Goal: Task Accomplishment & Management: Complete application form

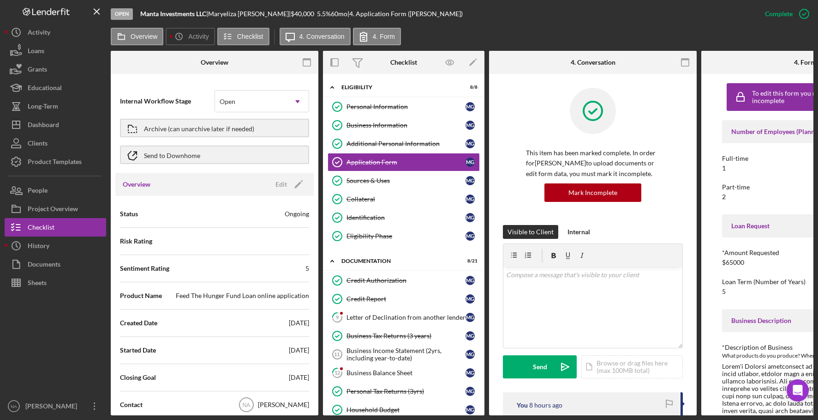
scroll to position [104, 0]
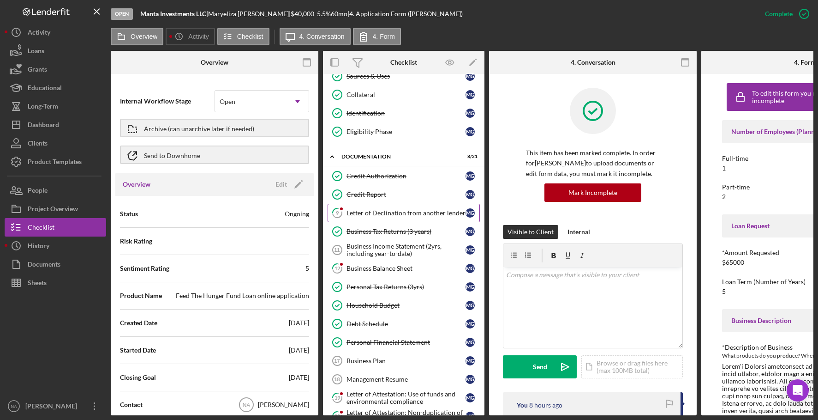
click at [390, 210] on div "Letter of Declination from another lender" at bounding box center [406, 212] width 119 height 7
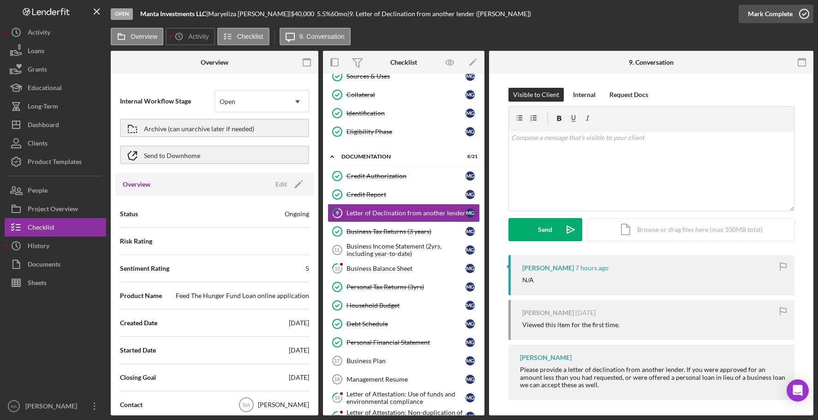
click at [771, 12] on div "Mark Complete" at bounding box center [770, 14] width 45 height 18
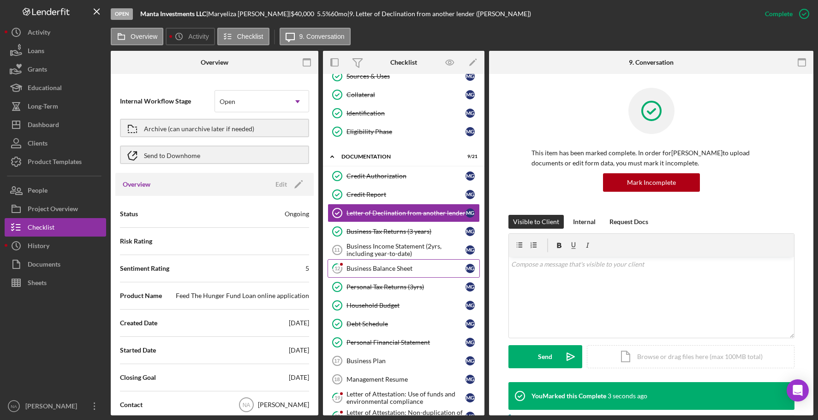
click at [390, 269] on div "Business Balance Sheet" at bounding box center [406, 268] width 119 height 7
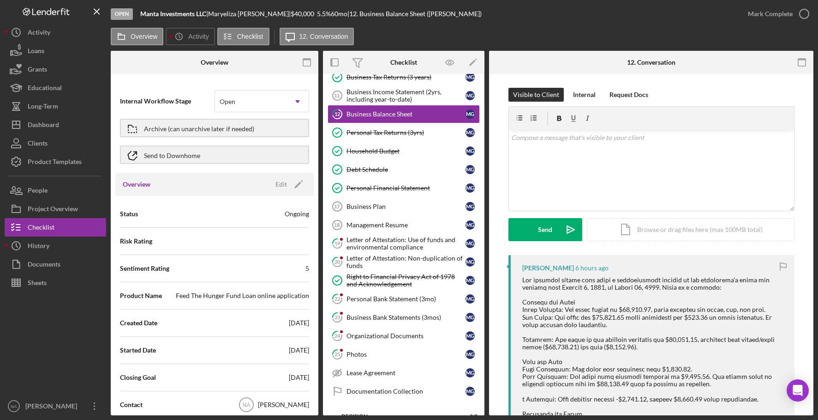
scroll to position [295, 0]
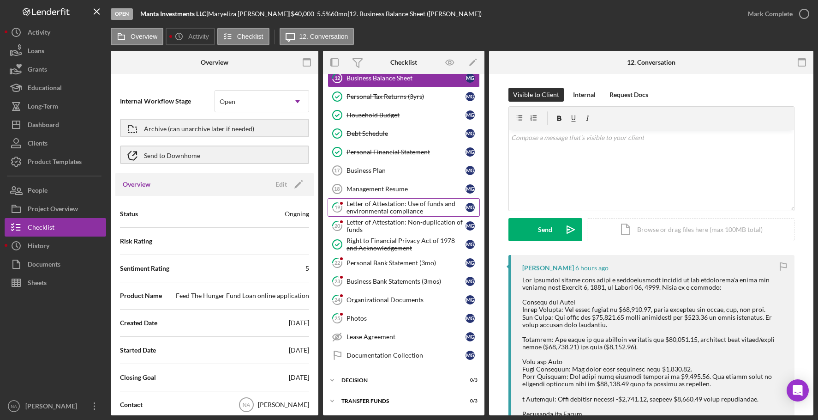
click at [371, 206] on div "Letter of Attestation: Use of funds and environmental compliance" at bounding box center [406, 207] width 119 height 15
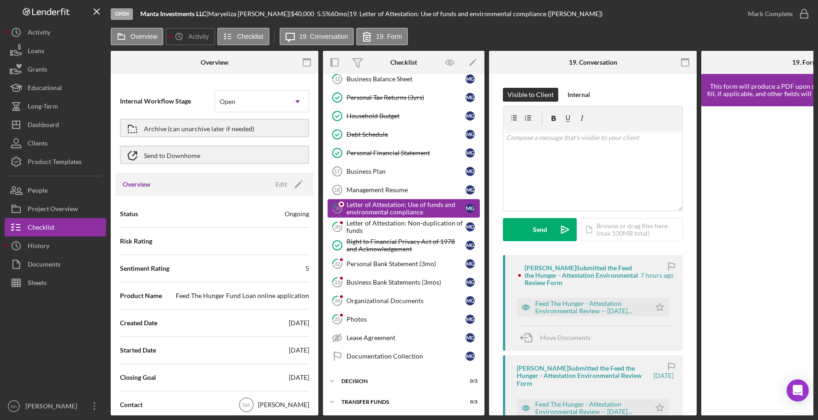
scroll to position [295, 0]
click at [656, 307] on polygon "button" at bounding box center [660, 306] width 8 height 7
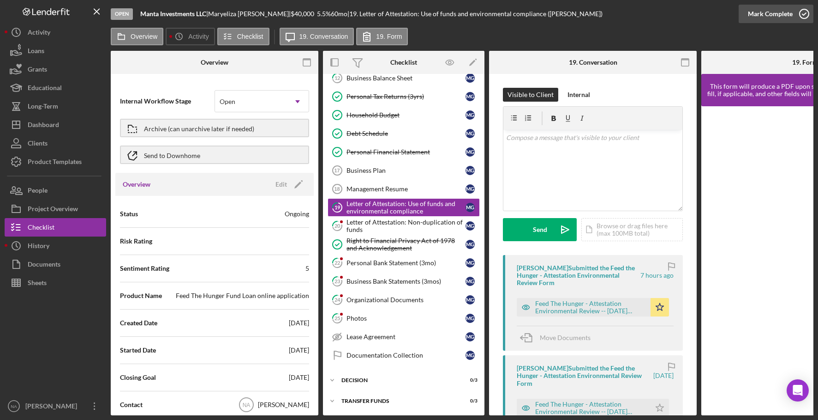
click at [763, 13] on div "Mark Complete" at bounding box center [770, 14] width 45 height 18
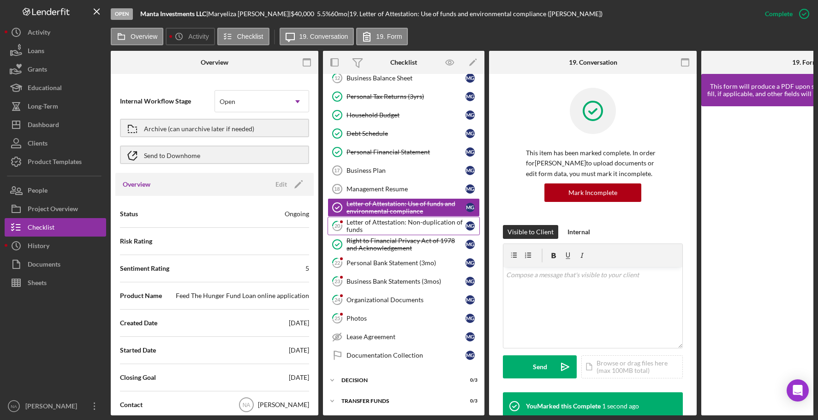
click at [372, 221] on div "Letter of Attestation: Non-duplication of funds" at bounding box center [406, 225] width 119 height 15
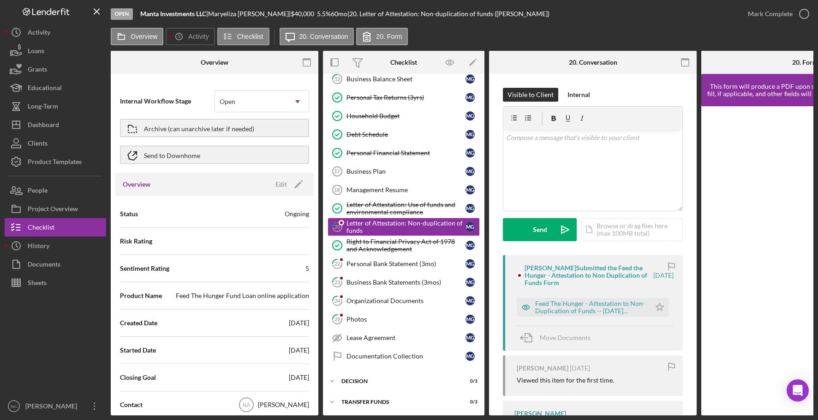
scroll to position [295, 0]
click at [656, 304] on icon "Icon/Star" at bounding box center [660, 307] width 18 height 18
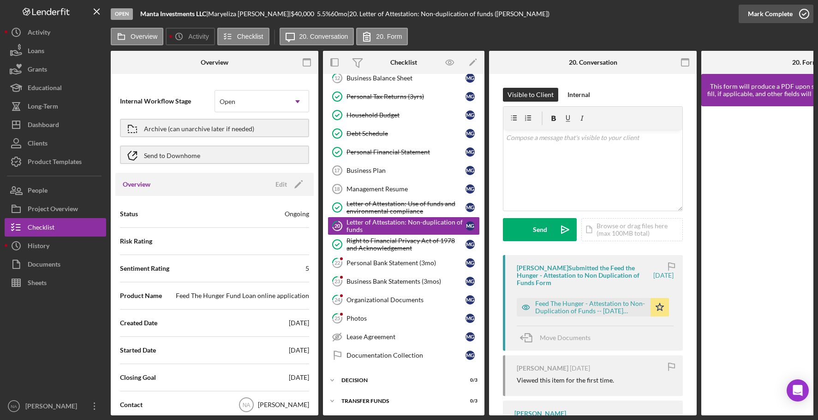
click at [774, 14] on div "Mark Complete" at bounding box center [770, 14] width 45 height 18
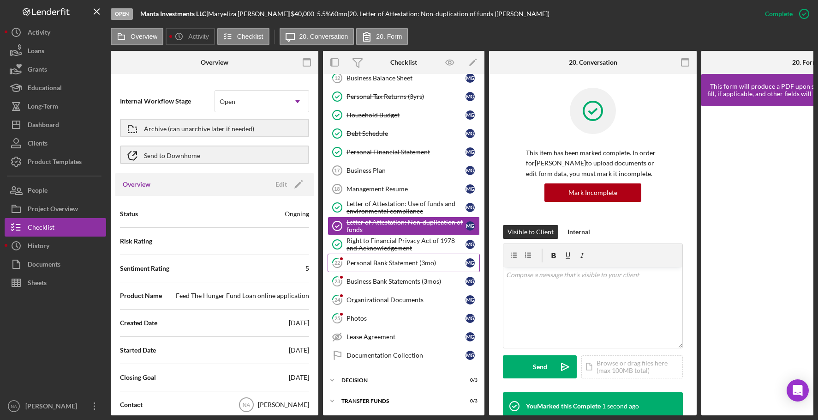
click at [373, 261] on div "Personal Bank Statement (3mo)" at bounding box center [406, 262] width 119 height 7
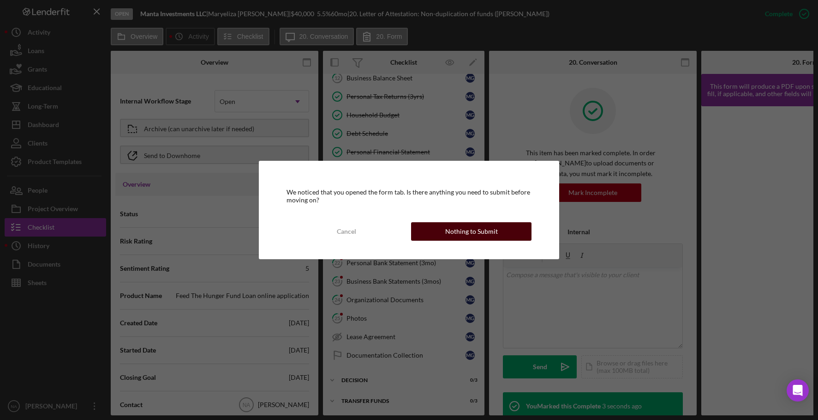
click at [477, 229] on div "Nothing to Submit" at bounding box center [471, 231] width 53 height 18
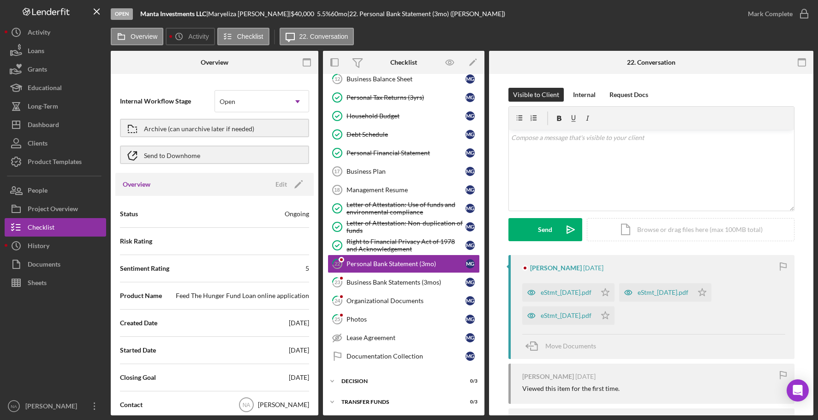
scroll to position [295, 0]
click at [615, 316] on icon "Icon/Star" at bounding box center [605, 315] width 18 height 18
click at [615, 289] on icon "Icon/Star" at bounding box center [605, 292] width 18 height 18
click at [712, 289] on icon "Icon/Star" at bounding box center [702, 292] width 18 height 18
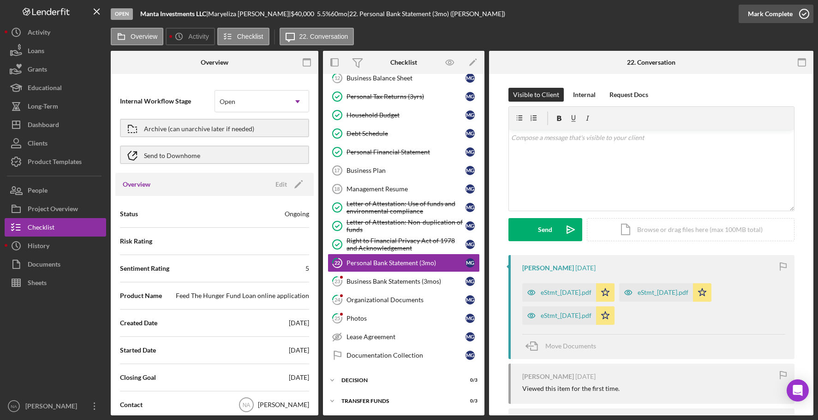
click at [765, 12] on div "Mark Complete" at bounding box center [770, 14] width 45 height 18
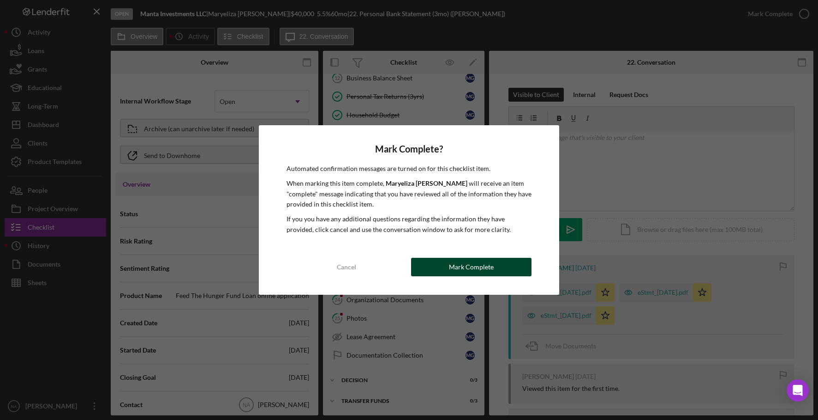
click at [493, 262] on button "Mark Complete" at bounding box center [471, 267] width 120 height 18
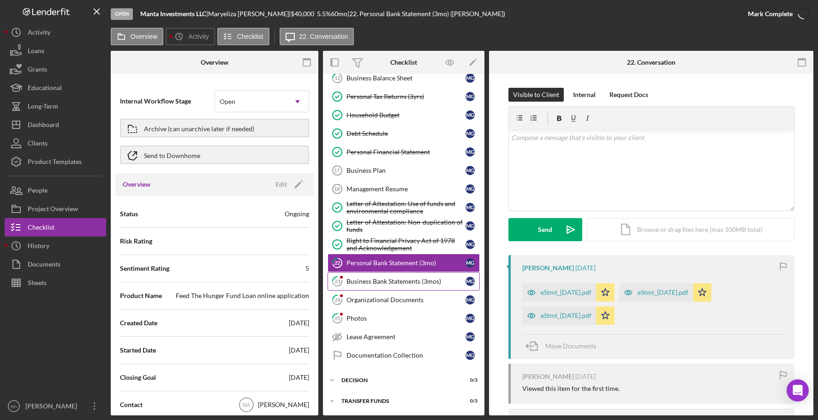
click at [408, 277] on div "Business Bank Statements (3mos)" at bounding box center [406, 280] width 119 height 7
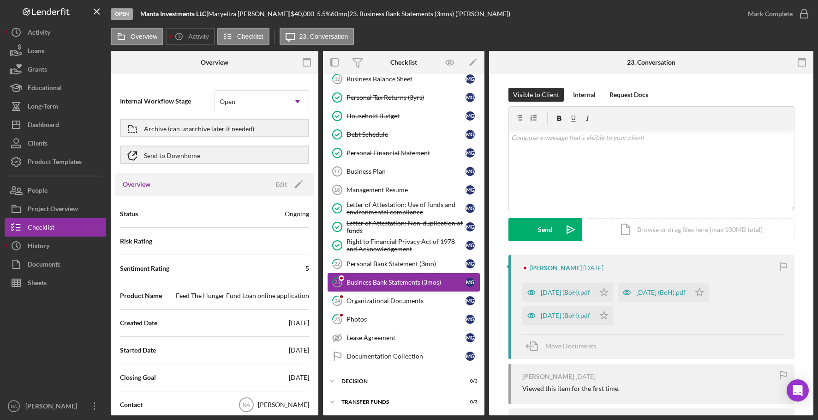
scroll to position [295, 0]
click at [608, 290] on polygon "button" at bounding box center [604, 291] width 8 height 7
click at [709, 290] on icon "Icon/Star" at bounding box center [700, 292] width 18 height 18
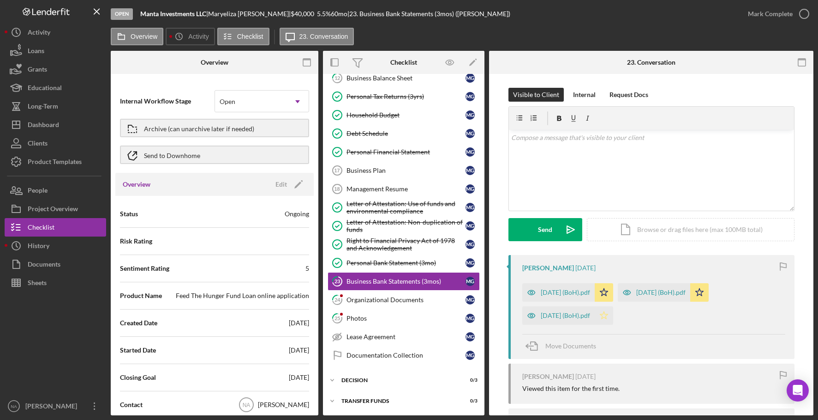
click at [608, 314] on polygon "button" at bounding box center [604, 314] width 8 height 7
click at [766, 14] on div "Mark Complete" at bounding box center [770, 14] width 45 height 18
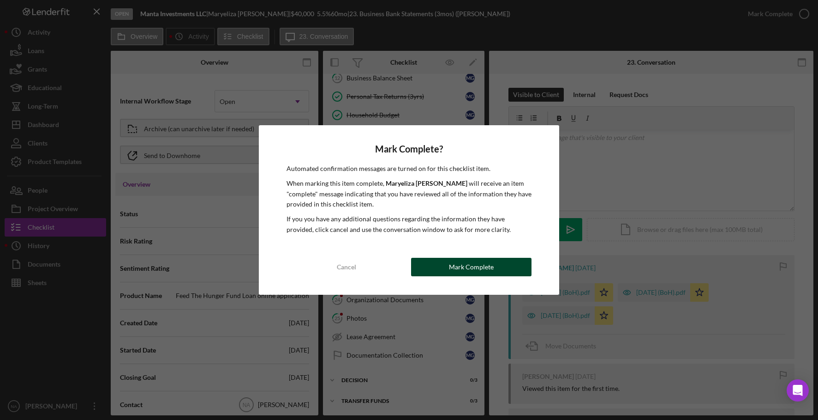
click at [470, 265] on div "Mark Complete" at bounding box center [471, 267] width 45 height 18
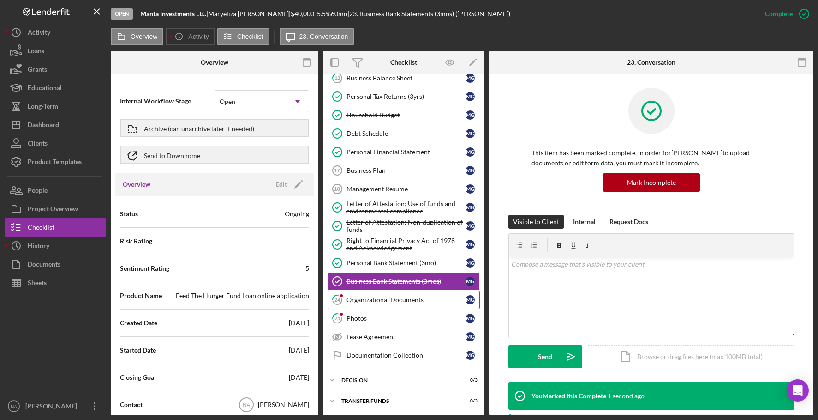
click at [375, 299] on div "Organizational Documents" at bounding box center [406, 299] width 119 height 7
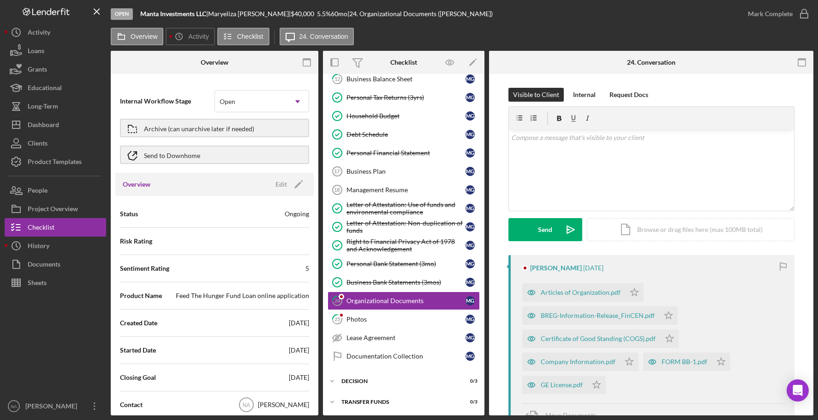
scroll to position [295, 0]
click at [632, 290] on polygon "button" at bounding box center [635, 291] width 8 height 7
click at [664, 313] on icon "Icon/Star" at bounding box center [669, 315] width 18 height 18
click at [666, 337] on polygon "button" at bounding box center [670, 337] width 8 height 7
click at [720, 361] on polygon "button" at bounding box center [721, 360] width 8 height 7
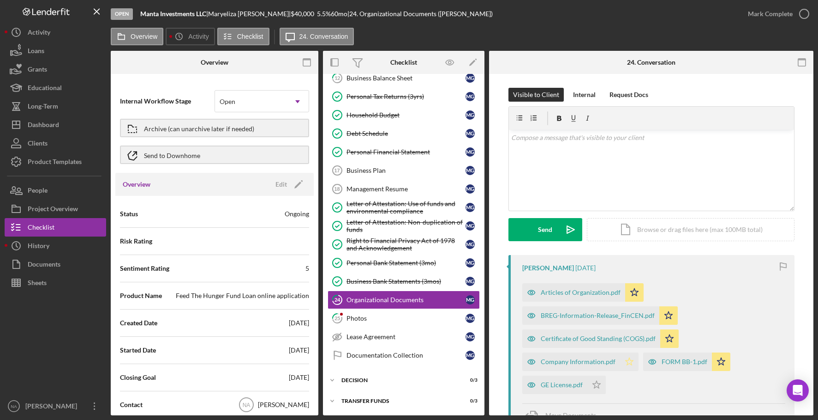
click at [625, 361] on polygon "button" at bounding box center [629, 360] width 8 height 7
click at [594, 383] on icon "Icon/Star" at bounding box center [597, 384] width 18 height 18
click at [554, 380] on div "GE License.pdf" at bounding box center [555, 384] width 65 height 18
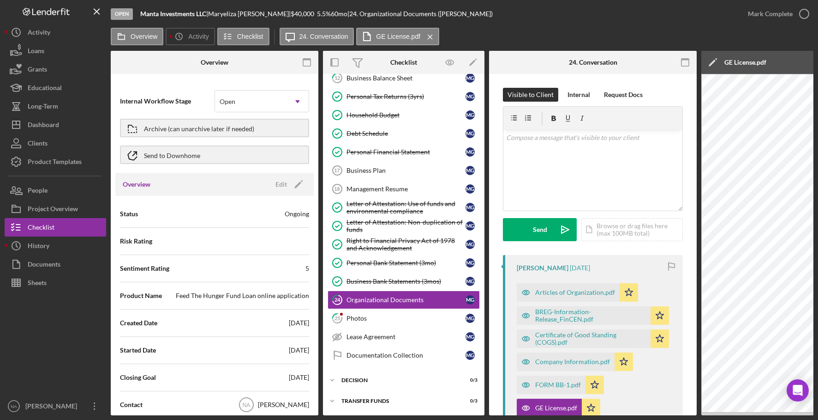
click at [312, 60] on icon "button" at bounding box center [307, 62] width 21 height 21
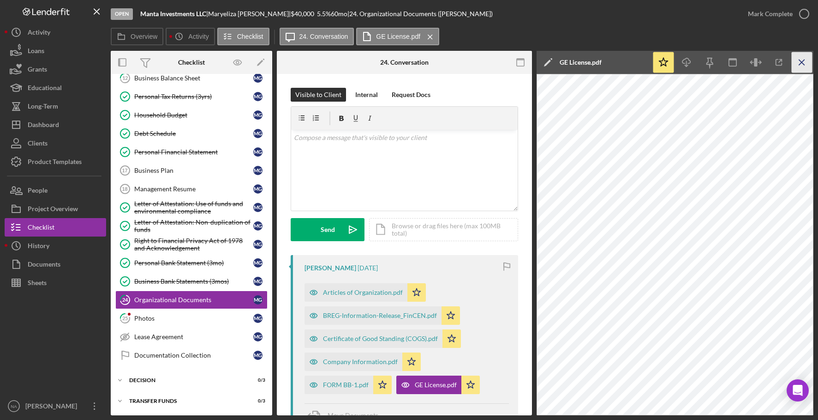
click at [803, 58] on icon "Icon/Menu Close" at bounding box center [802, 62] width 21 height 21
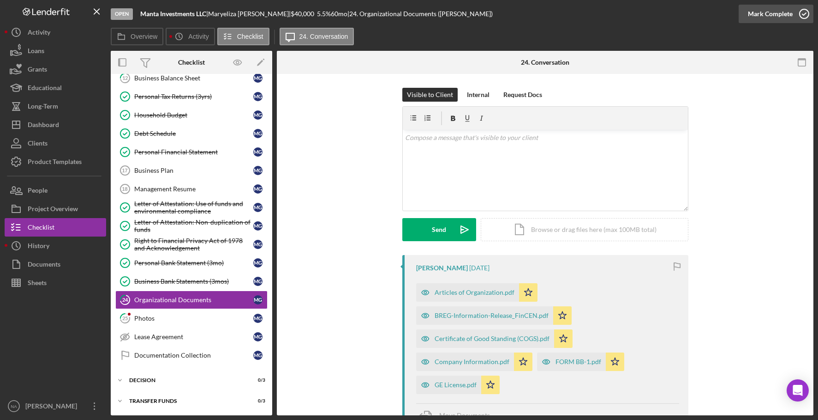
click at [776, 9] on div "Mark Complete" at bounding box center [770, 14] width 45 height 18
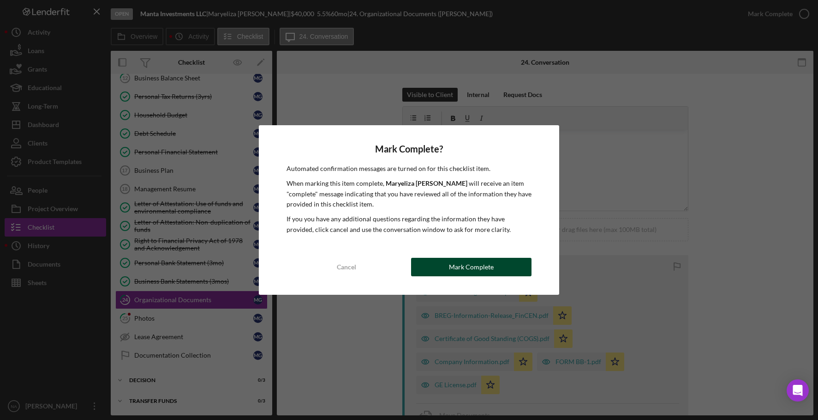
click at [494, 264] on button "Mark Complete" at bounding box center [471, 267] width 120 height 18
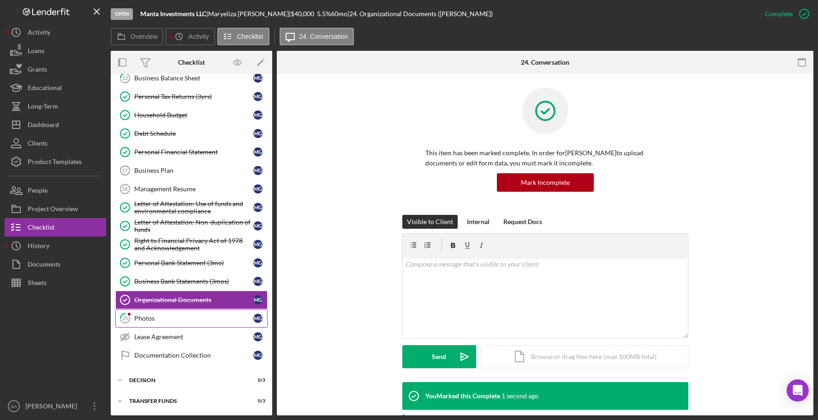
click at [165, 318] on div "Photos" at bounding box center [193, 317] width 119 height 7
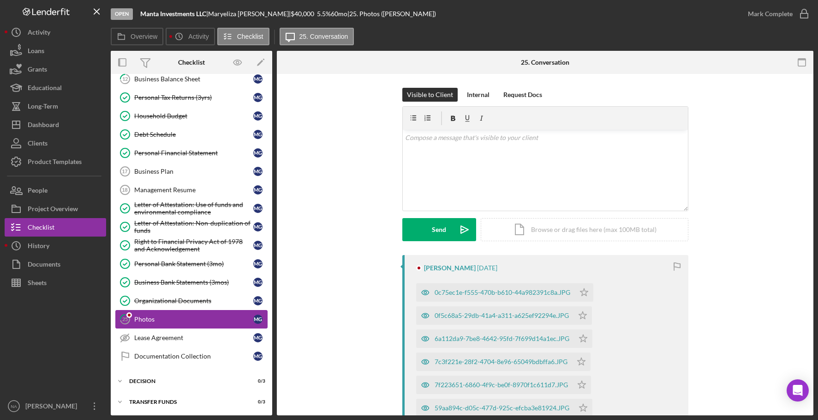
scroll to position [295, 0]
click at [508, 291] on div "0c75ec1e-f555-470b-b610-44a982391c8a.JPG" at bounding box center [503, 292] width 136 height 7
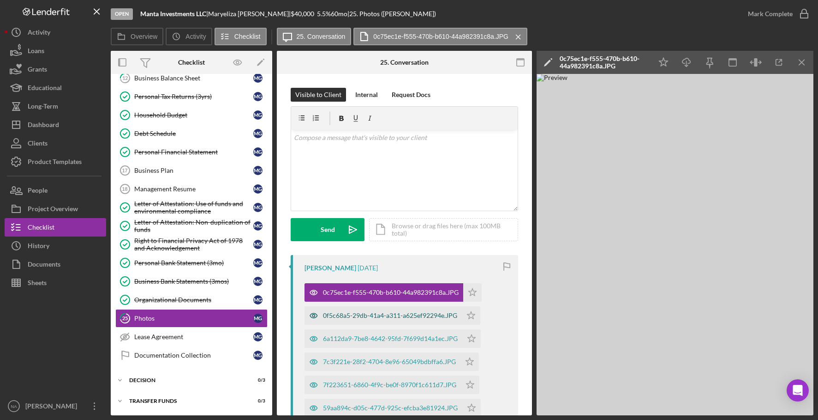
click at [398, 311] on div "0f5c68a5-29db-41a4-a311-a625ef92294e.JPG" at bounding box center [383, 315] width 157 height 18
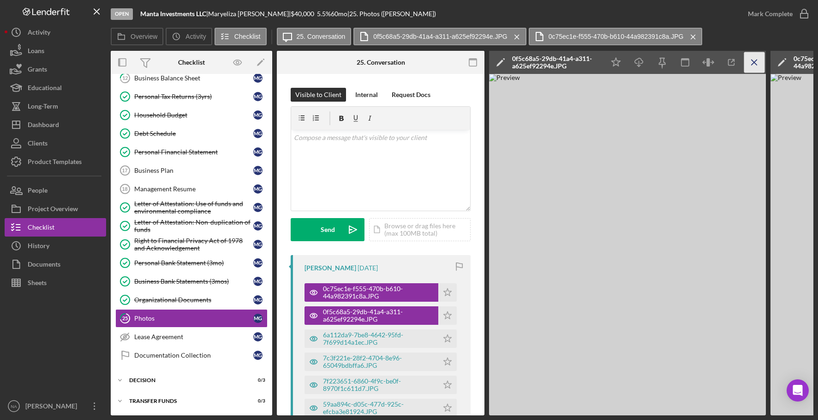
click at [751, 61] on icon "Icon/Menu Close" at bounding box center [755, 62] width 21 height 21
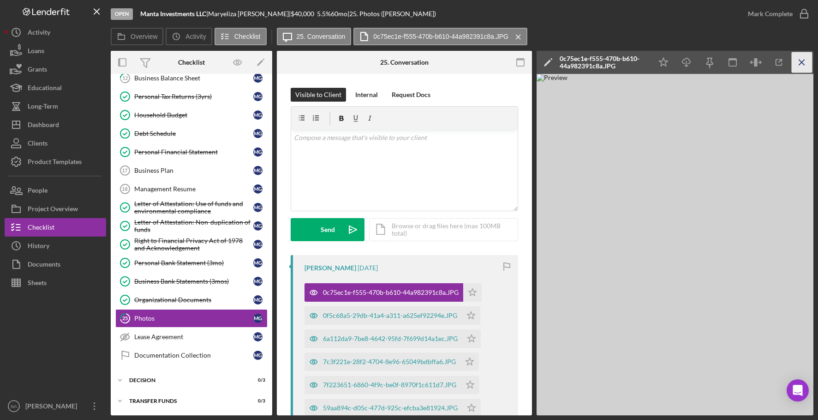
click at [802, 64] on icon "Icon/Menu Close" at bounding box center [802, 62] width 21 height 21
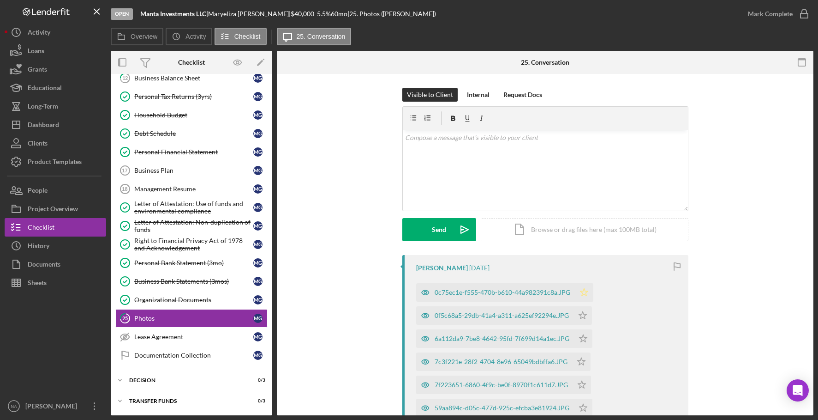
click at [578, 288] on icon "Icon/Star" at bounding box center [584, 292] width 18 height 18
click at [579, 314] on polygon "button" at bounding box center [583, 314] width 8 height 7
click at [582, 337] on icon "Icon/Star" at bounding box center [583, 338] width 18 height 18
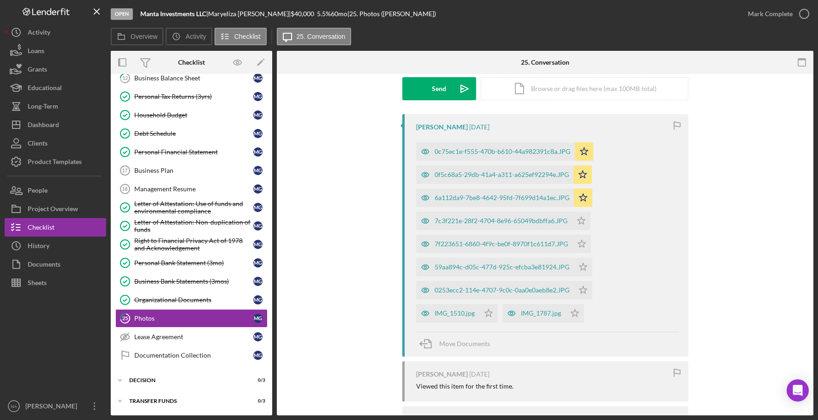
scroll to position [196, 0]
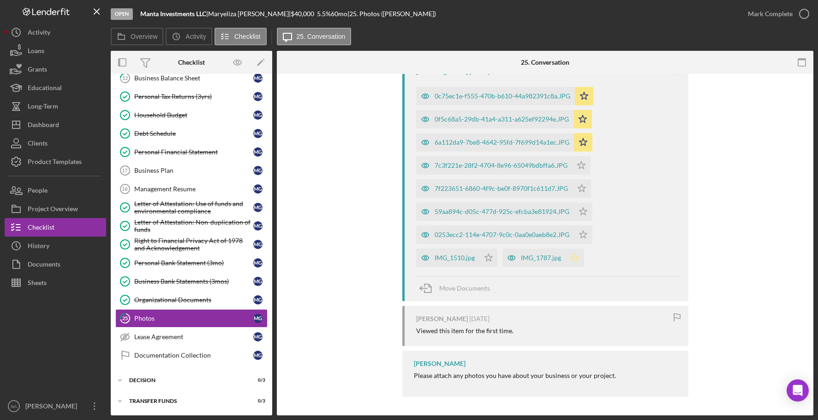
click at [571, 257] on polygon "button" at bounding box center [575, 256] width 8 height 7
click at [529, 254] on div "IMG_1787.jpg" at bounding box center [541, 257] width 40 height 7
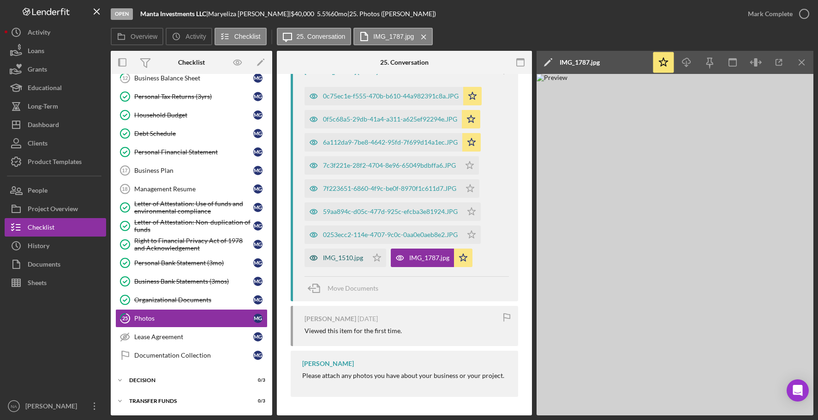
click at [340, 254] on div "IMG_1510.jpg" at bounding box center [343, 257] width 40 height 7
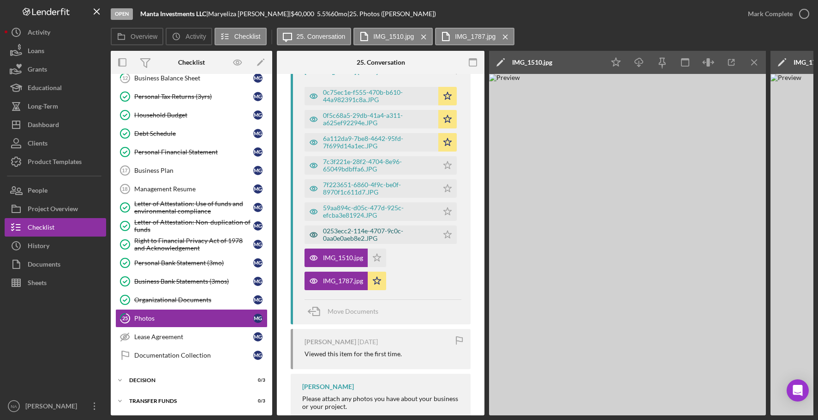
click at [370, 231] on div "0253ecc2-114e-4707-9c0c-0aa0e0aeb8e2.JPG" at bounding box center [378, 234] width 111 height 15
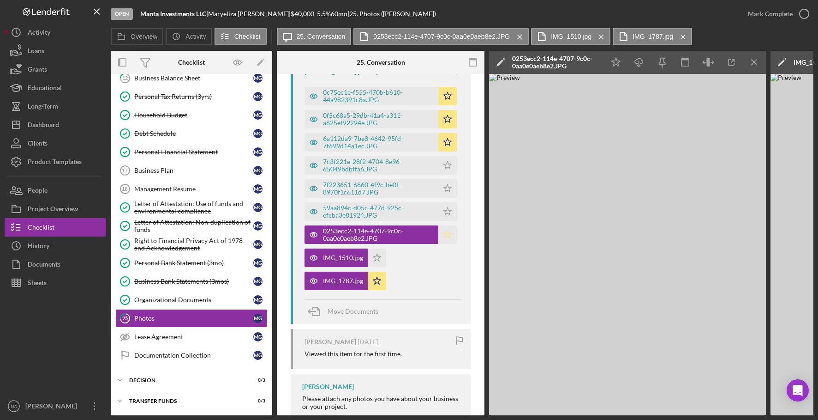
click at [446, 233] on icon "Icon/Star" at bounding box center [448, 234] width 18 height 18
click at [439, 211] on icon "Icon/Star" at bounding box center [448, 211] width 18 height 18
click at [447, 185] on icon "Icon/Star" at bounding box center [448, 188] width 18 height 18
click at [446, 163] on polygon "button" at bounding box center [448, 164] width 8 height 7
click at [366, 163] on div "7c3f221e-28f2-4704-8e96-65049bdbffa6.JPG" at bounding box center [378, 165] width 111 height 15
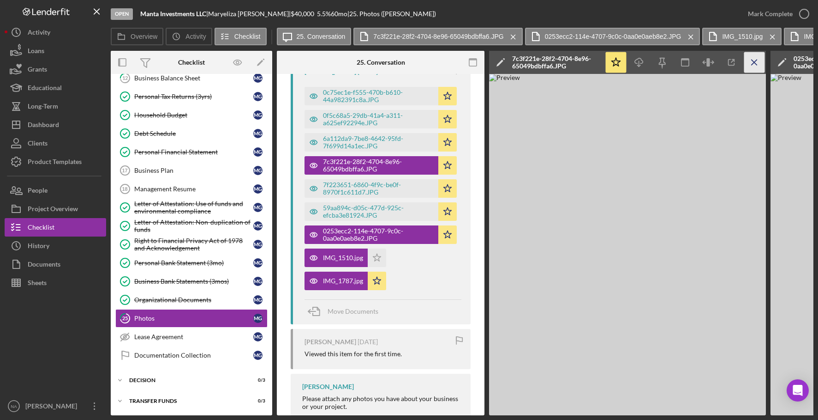
click at [755, 60] on icon "Icon/Menu Close" at bounding box center [755, 62] width 21 height 21
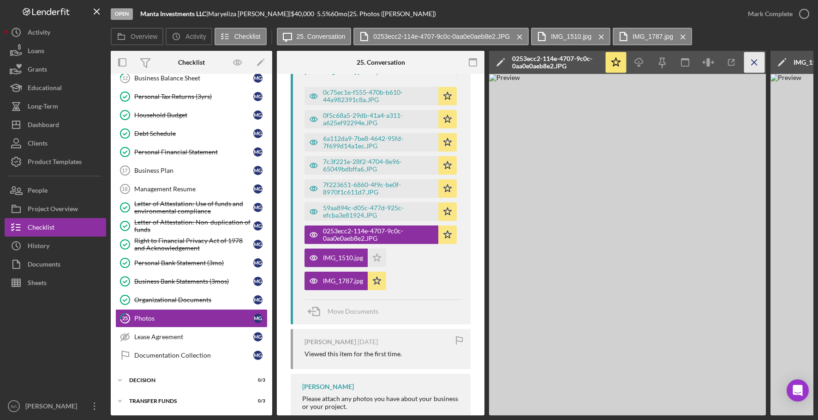
click at [755, 61] on icon "Icon/Menu Close" at bounding box center [755, 62] width 21 height 21
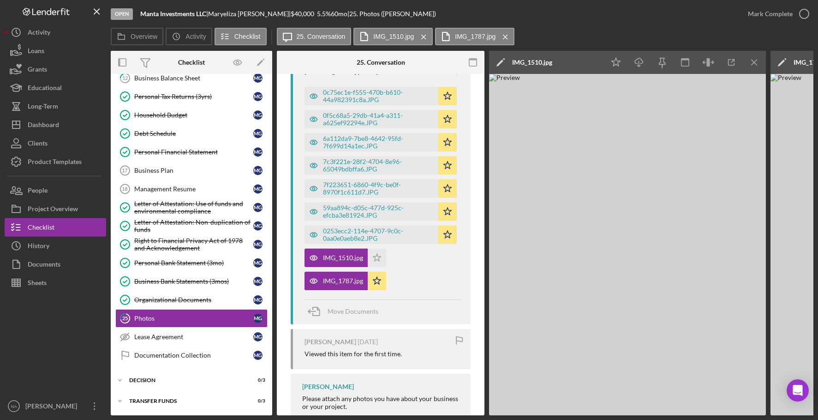
click at [755, 61] on icon "Icon/Menu Close" at bounding box center [755, 62] width 21 height 21
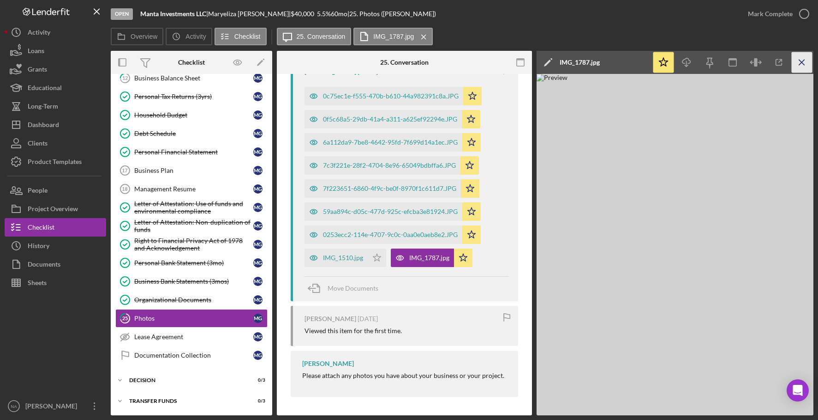
click at [805, 64] on icon "Icon/Menu Close" at bounding box center [802, 62] width 21 height 21
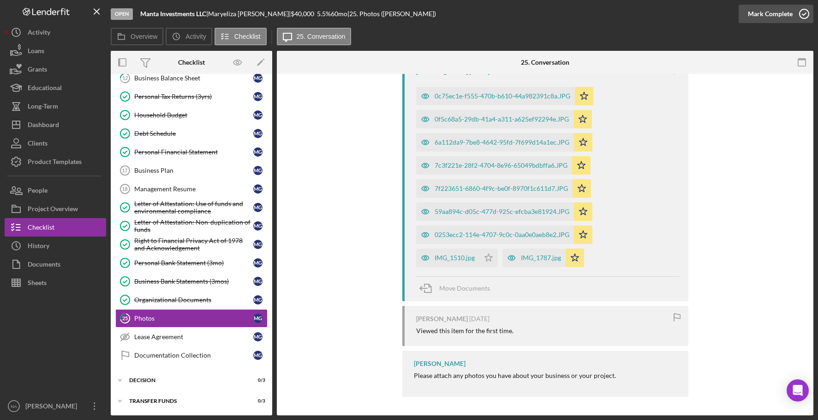
click at [753, 11] on div "Mark Complete" at bounding box center [770, 14] width 45 height 18
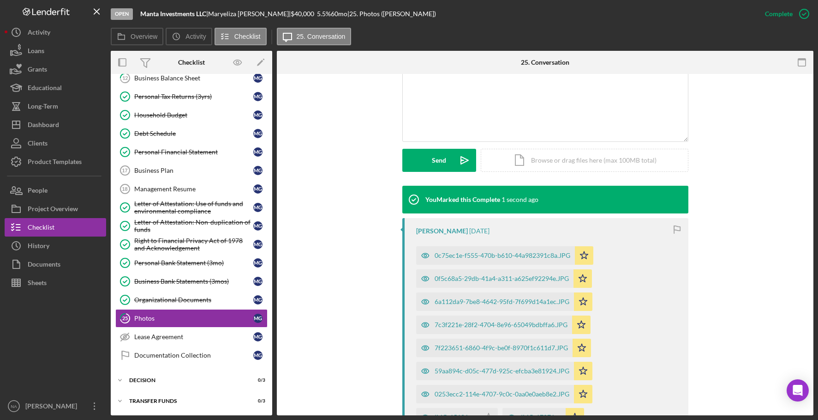
scroll to position [355, 0]
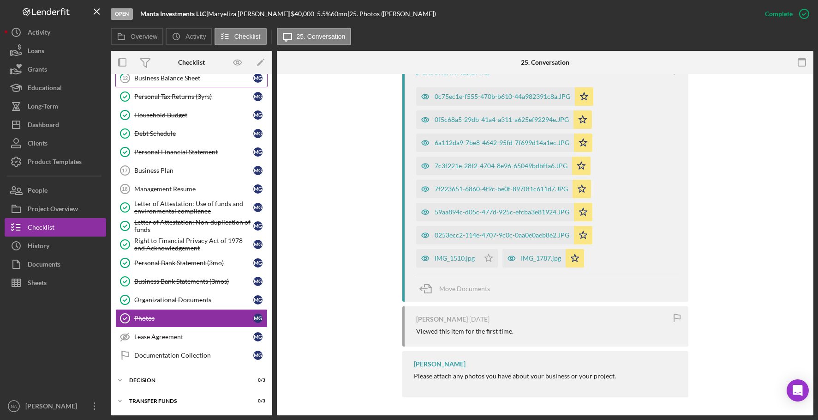
click at [179, 79] on div "Business Balance Sheet" at bounding box center [193, 77] width 119 height 7
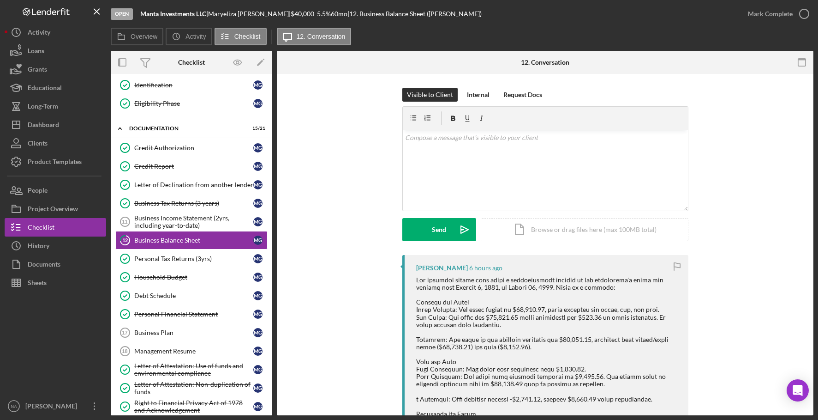
scroll to position [131, 0]
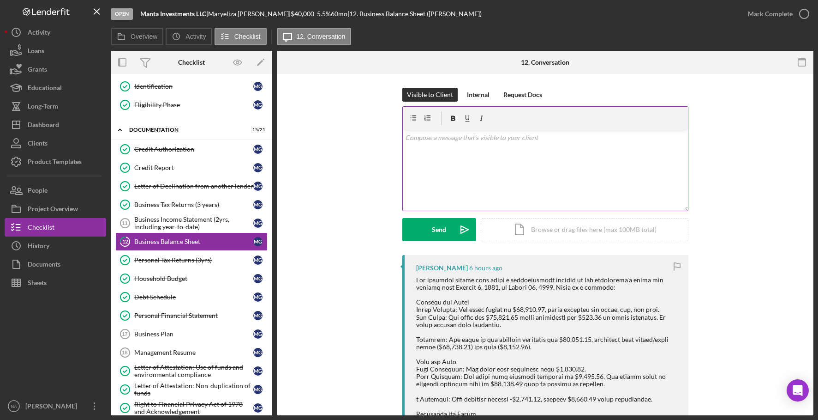
click at [424, 142] on p at bounding box center [545, 137] width 280 height 10
click at [436, 229] on div "Send" at bounding box center [439, 229] width 14 height 23
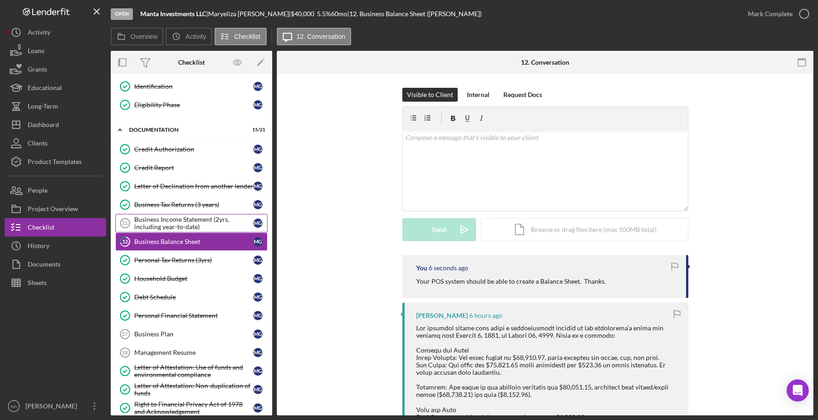
drag, startPoint x: 170, startPoint y: 223, endPoint x: 178, endPoint y: 223, distance: 7.8
click at [170, 223] on div "Business Income Statement (2yrs, including year-to-date)" at bounding box center [193, 223] width 119 height 15
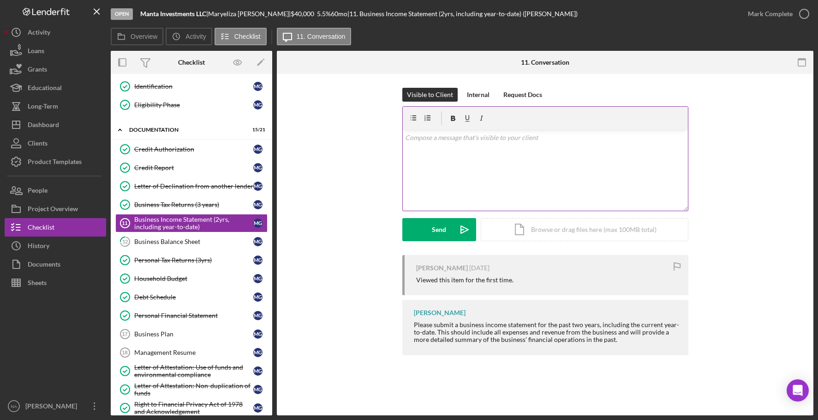
click at [456, 142] on div "v Color teal Color pink Remove color Add row above Add row below Add column bef…" at bounding box center [545, 170] width 285 height 81
click at [443, 228] on div "Send" at bounding box center [439, 229] width 14 height 23
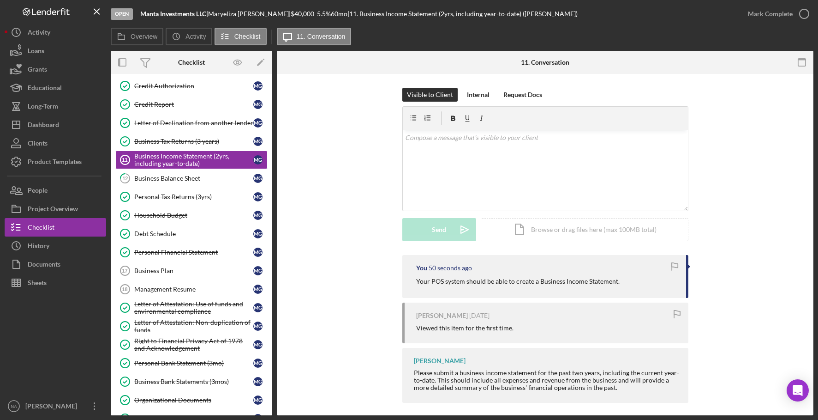
scroll to position [207, 0]
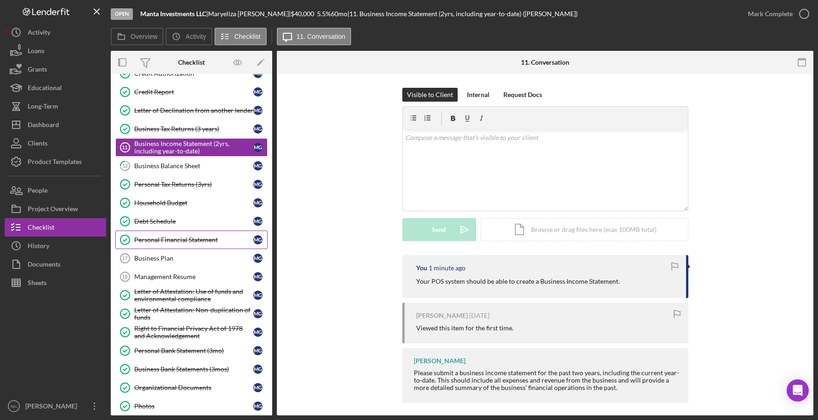
click at [245, 236] on div "Personal Financial Statement" at bounding box center [193, 239] width 119 height 7
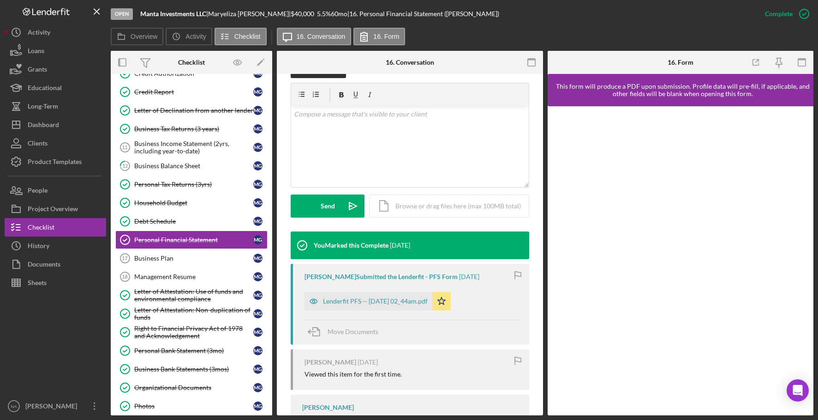
scroll to position [164, 0]
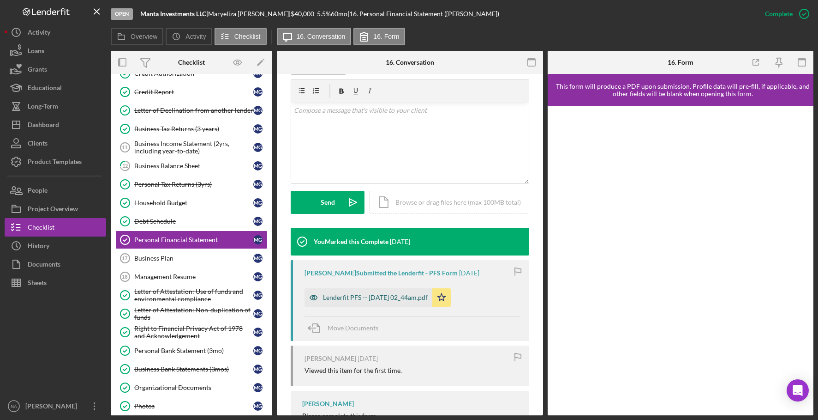
click at [343, 294] on div "Lenderfit PFS -- [DATE] 02_44am.pdf" at bounding box center [375, 297] width 105 height 7
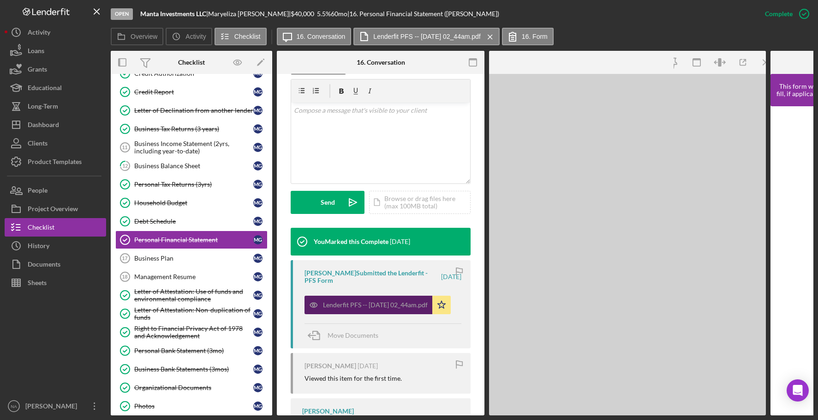
scroll to position [174, 0]
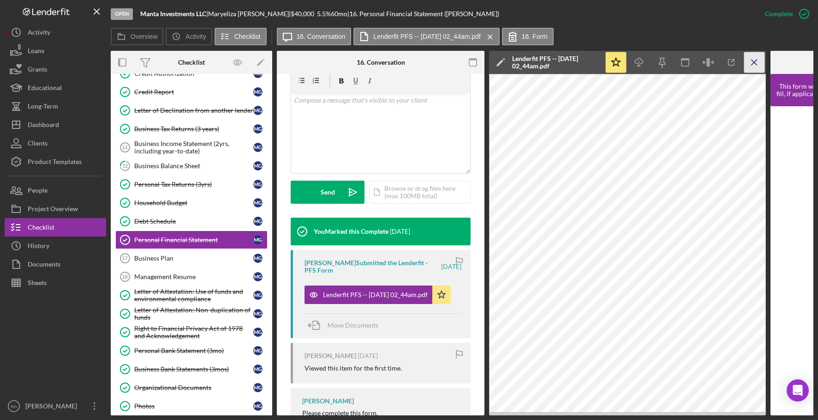
click at [753, 64] on line "button" at bounding box center [754, 62] width 5 height 5
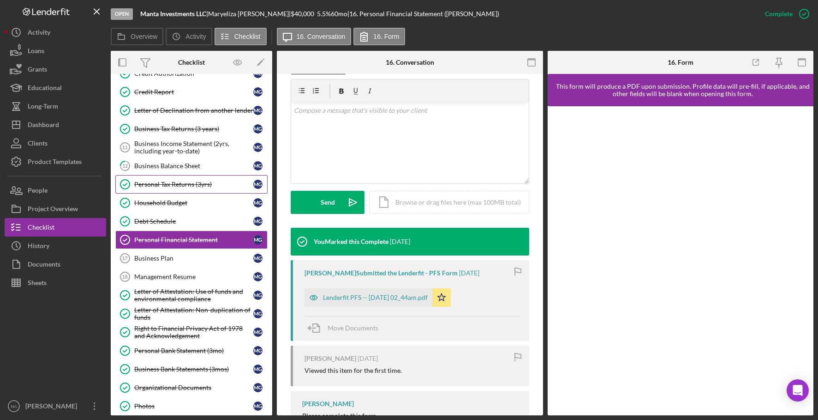
click at [221, 184] on div "Personal Tax Returns (3yrs)" at bounding box center [193, 183] width 119 height 7
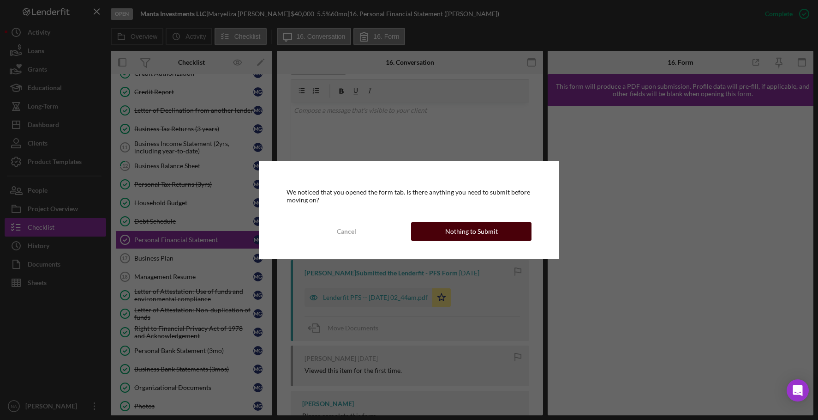
click at [499, 226] on button "Nothing to Submit" at bounding box center [471, 231] width 120 height 18
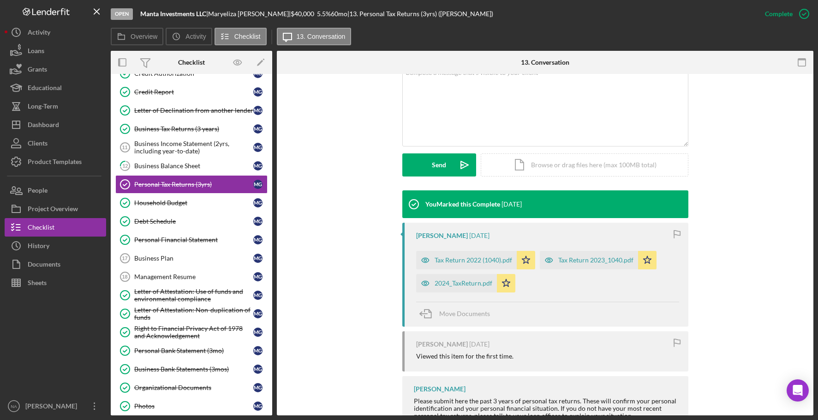
scroll to position [226, 0]
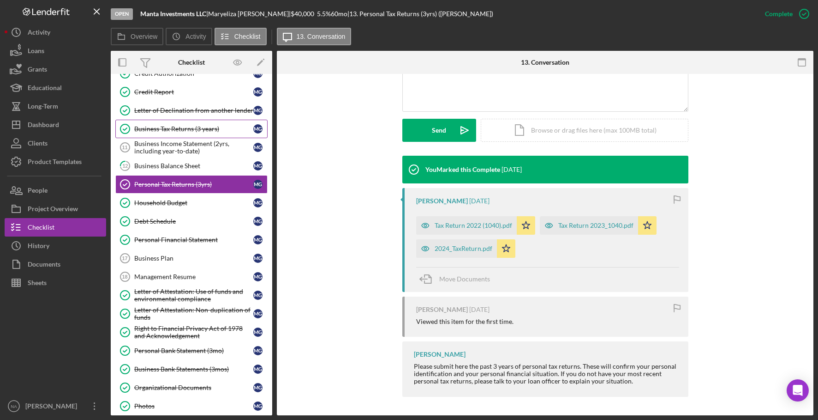
click at [237, 126] on div "Business Tax Returns (3 years)" at bounding box center [193, 128] width 119 height 7
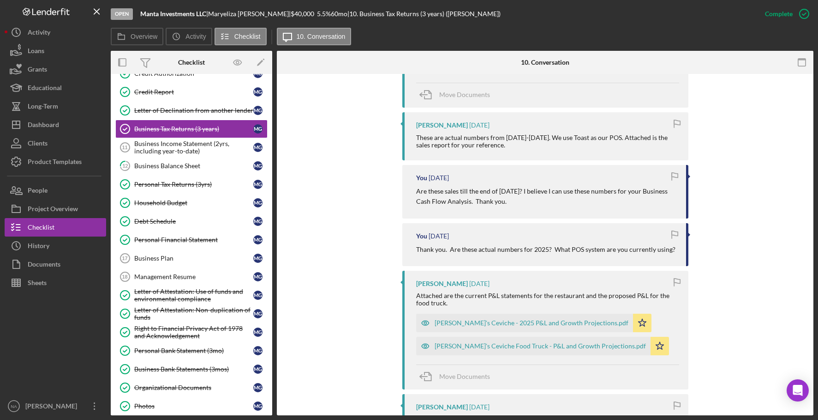
scroll to position [413, 0]
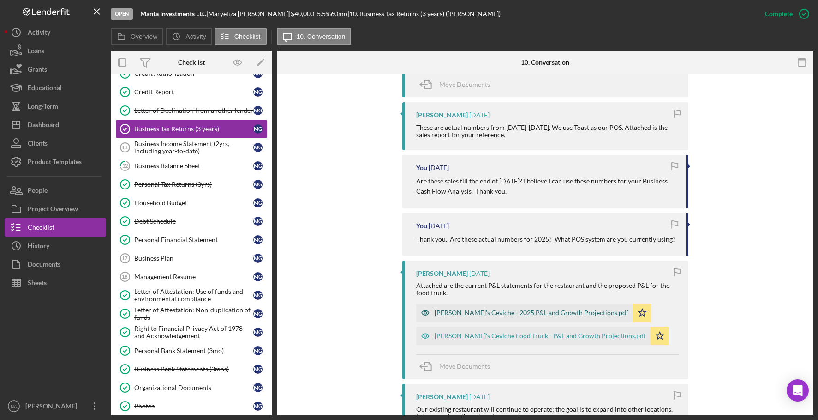
click at [519, 310] on div "[PERSON_NAME]'s Ceviche - 2025 P&L and Growth Projections.pdf" at bounding box center [532, 312] width 194 height 7
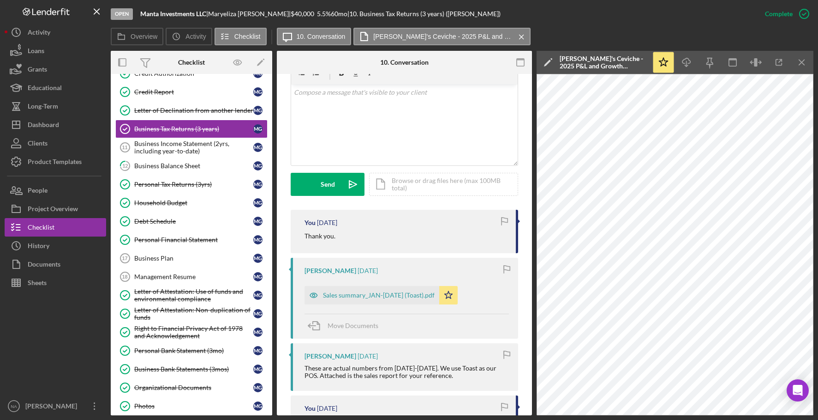
scroll to position [302, 0]
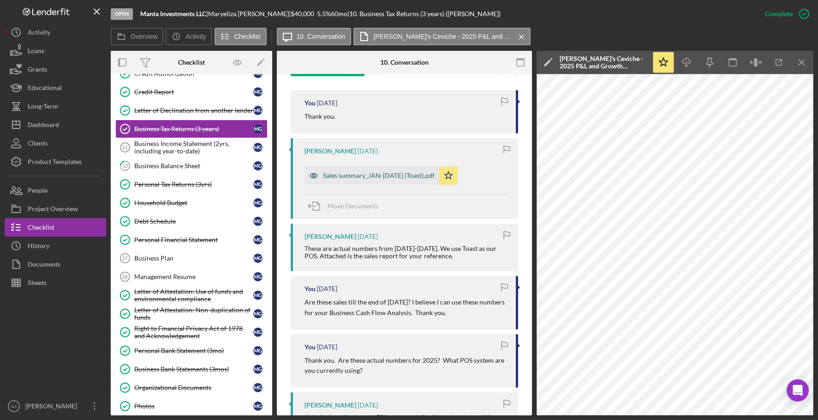
click at [342, 176] on div "Sales summary_JAN-[DATE] (Toast).pdf" at bounding box center [379, 175] width 112 height 7
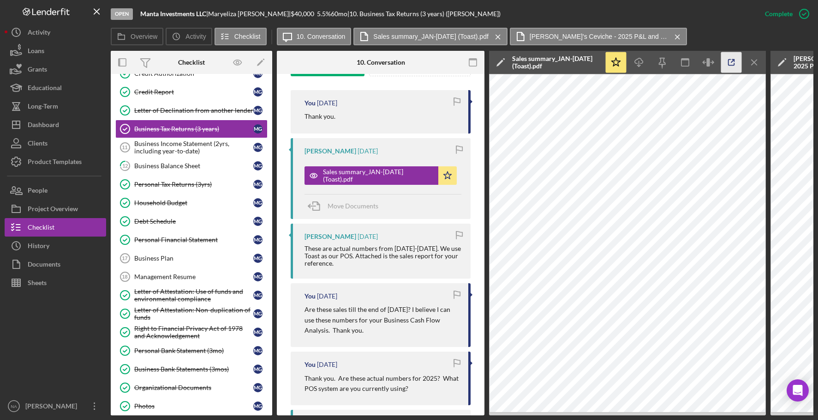
click at [734, 60] on polyline "button" at bounding box center [734, 61] width 2 height 2
click at [750, 61] on icon "Icon/Menu Close" at bounding box center [755, 62] width 21 height 21
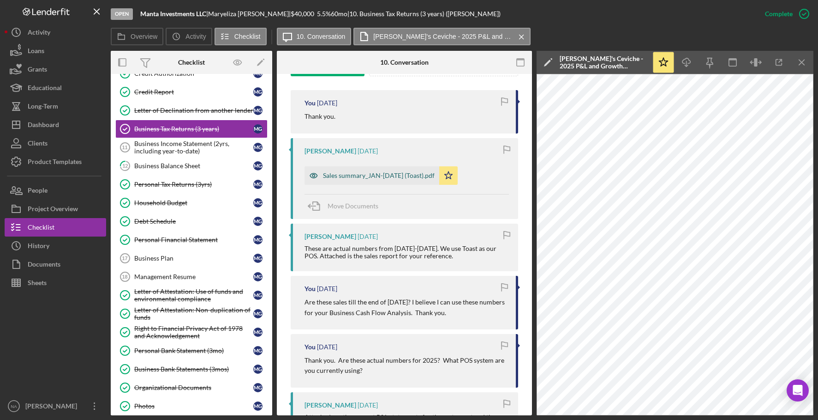
click at [364, 176] on div "Sales summary_JAN-[DATE] (Toast).pdf" at bounding box center [379, 175] width 112 height 7
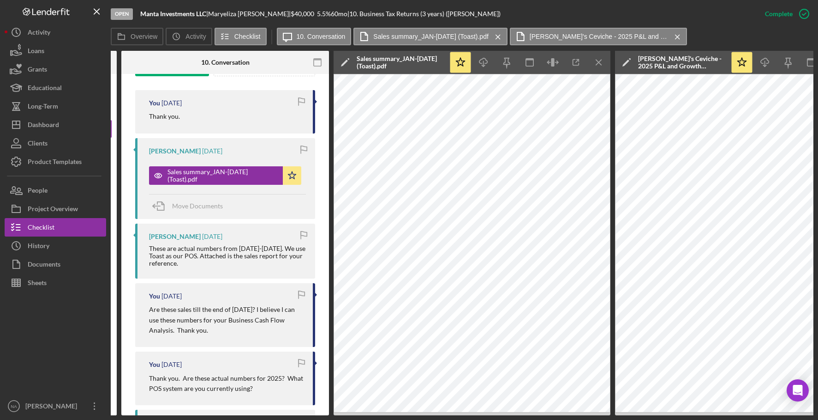
scroll to position [0, 234]
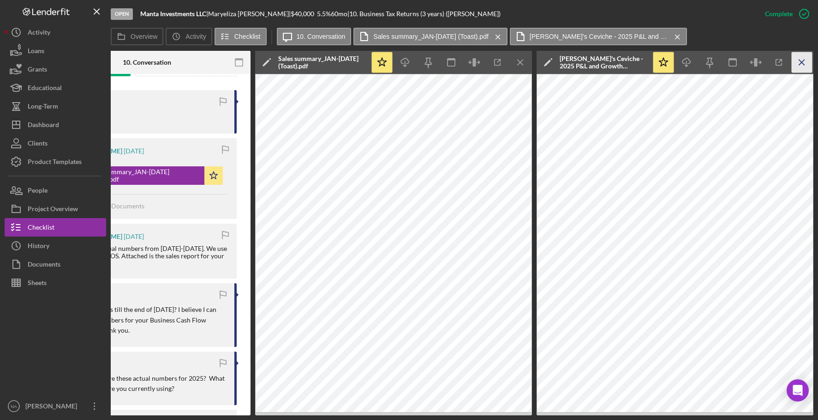
click at [798, 58] on icon "Icon/Menu Close" at bounding box center [802, 62] width 21 height 21
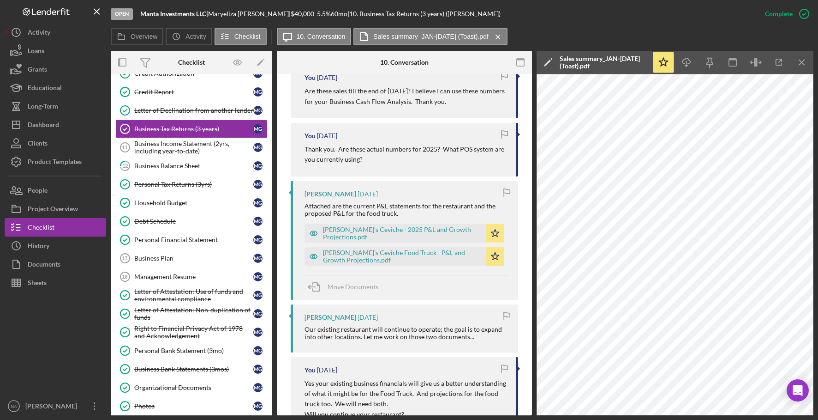
scroll to position [515, 0]
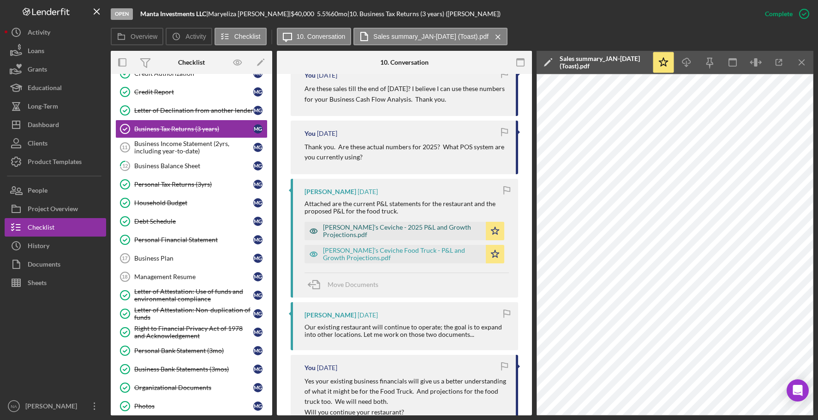
click at [347, 231] on div "[PERSON_NAME]'s Ceviche - 2025 P&L and Growth Projections.pdf" at bounding box center [402, 230] width 158 height 15
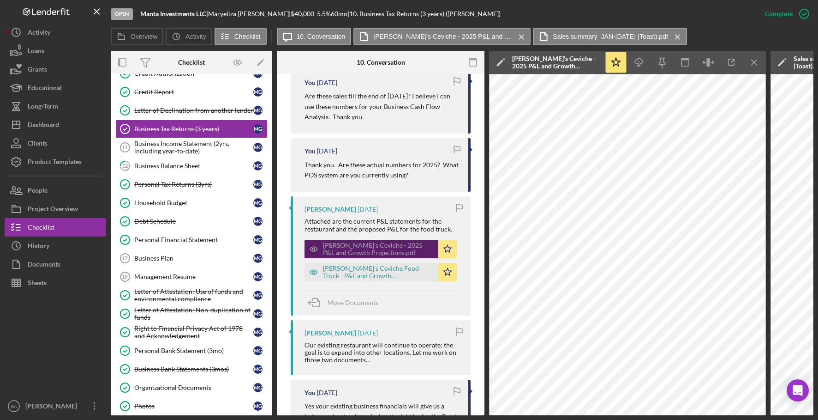
scroll to position [523, 0]
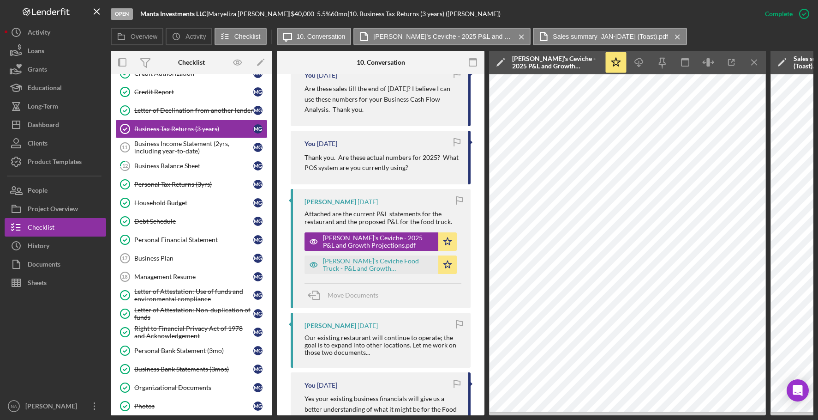
click at [301, 73] on div at bounding box center [311, 62] width 69 height 23
click at [351, 261] on div "[PERSON_NAME]'s Ceviche Food Truck - P&L and Growth Projections.pdf" at bounding box center [378, 264] width 111 height 15
